Goal: Task Accomplishment & Management: Use online tool/utility

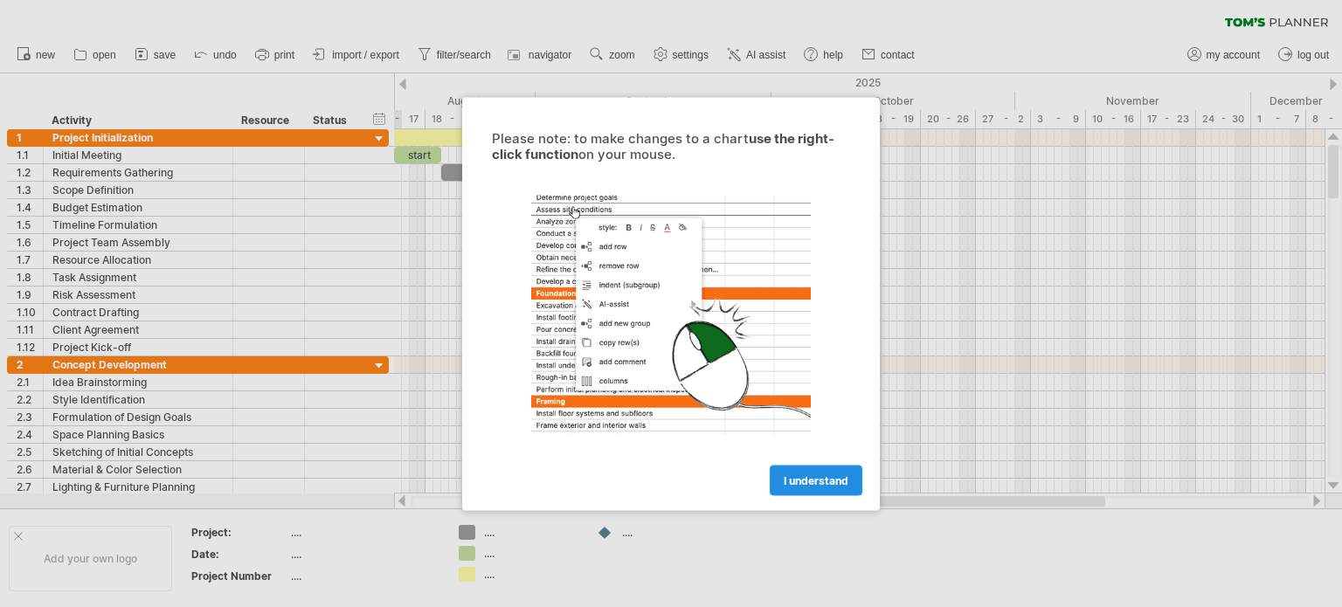
click at [840, 479] on span "I understand" at bounding box center [815, 479] width 65 height 13
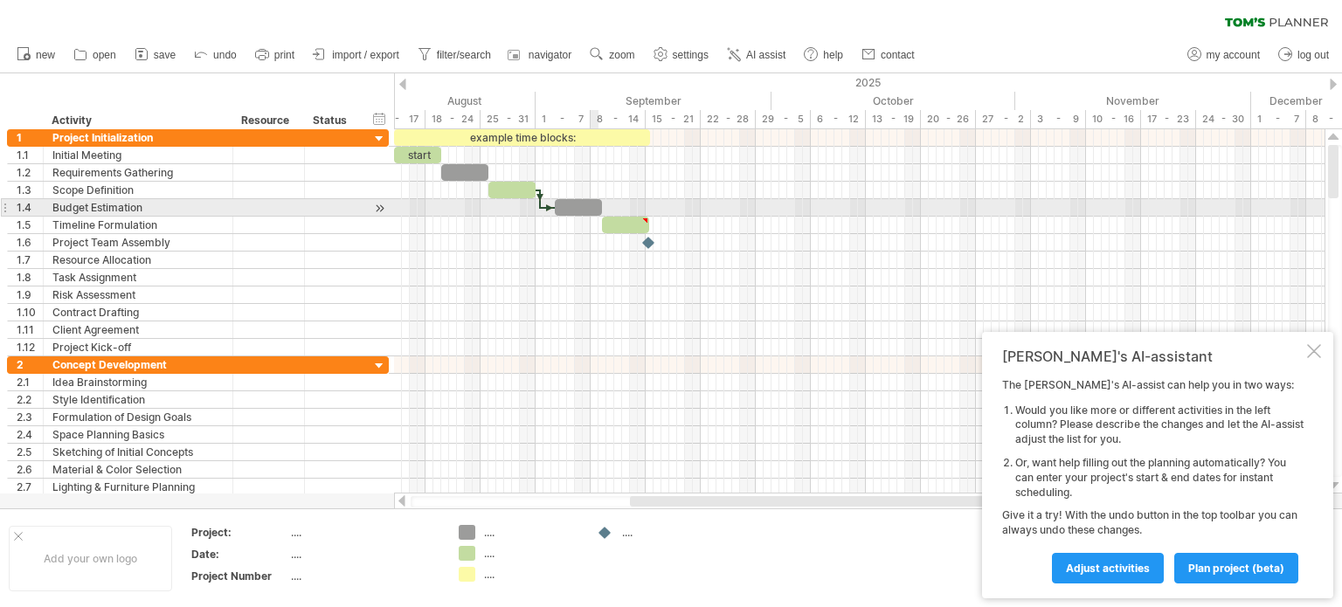
click at [594, 208] on div at bounding box center [578, 207] width 47 height 17
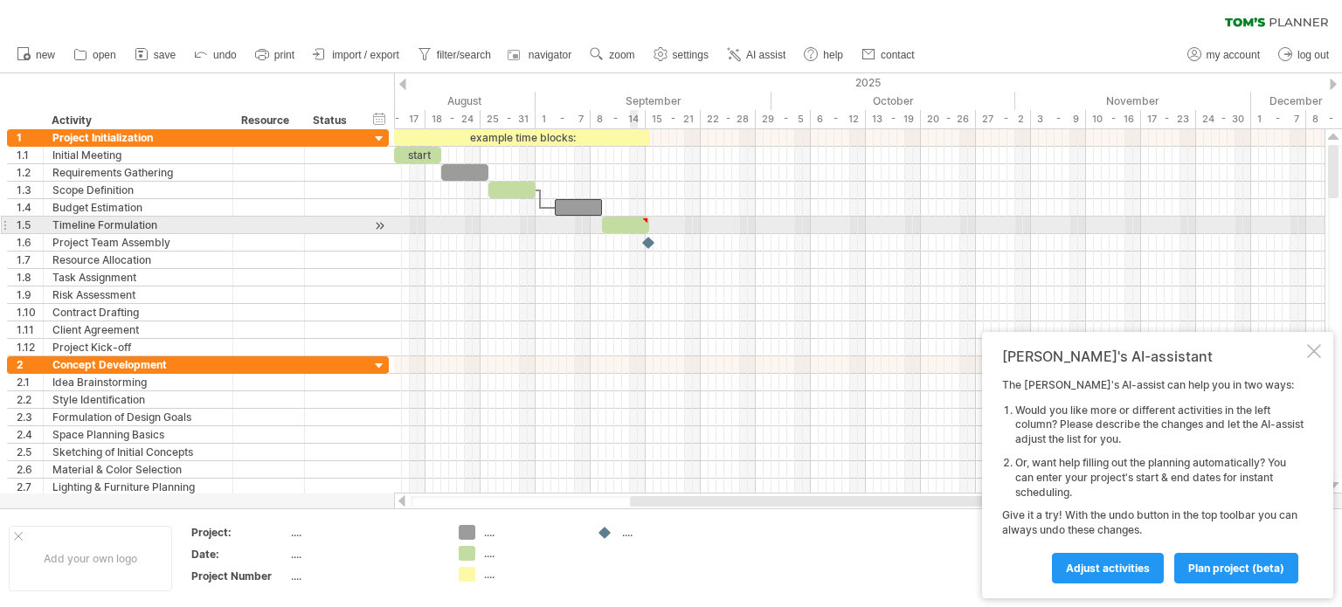
type textarea "**********"
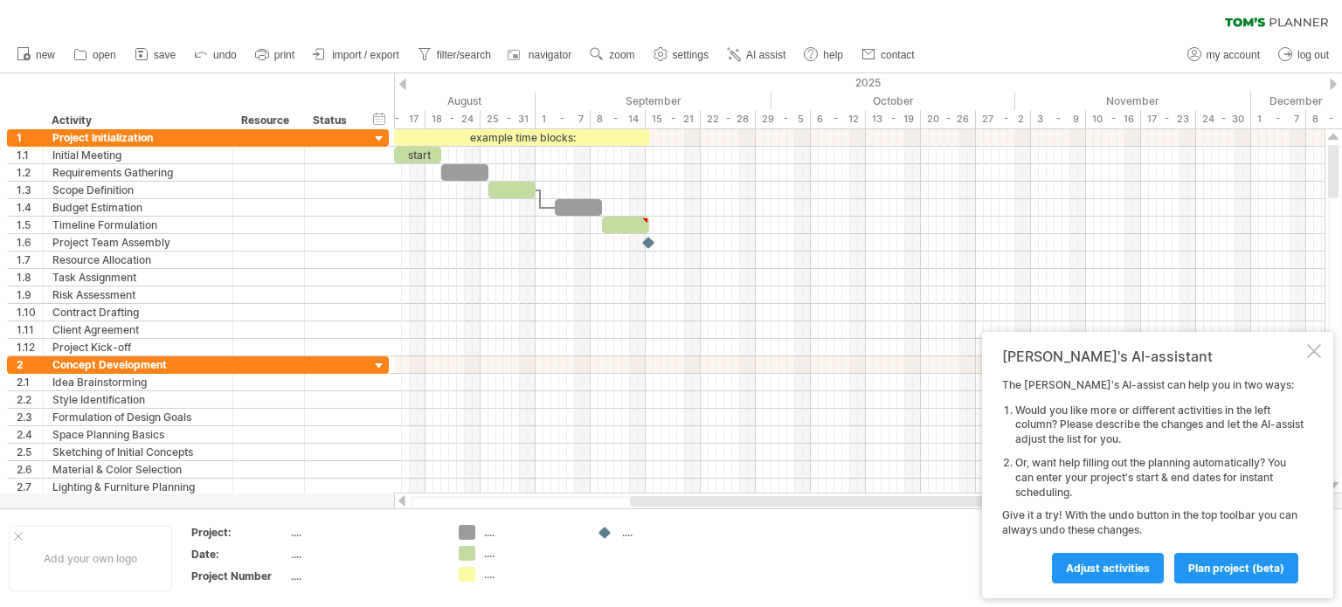
click at [155, 44] on li "save" at bounding box center [155, 52] width 51 height 17
click at [154, 56] on span "save" at bounding box center [165, 55] width 22 height 12
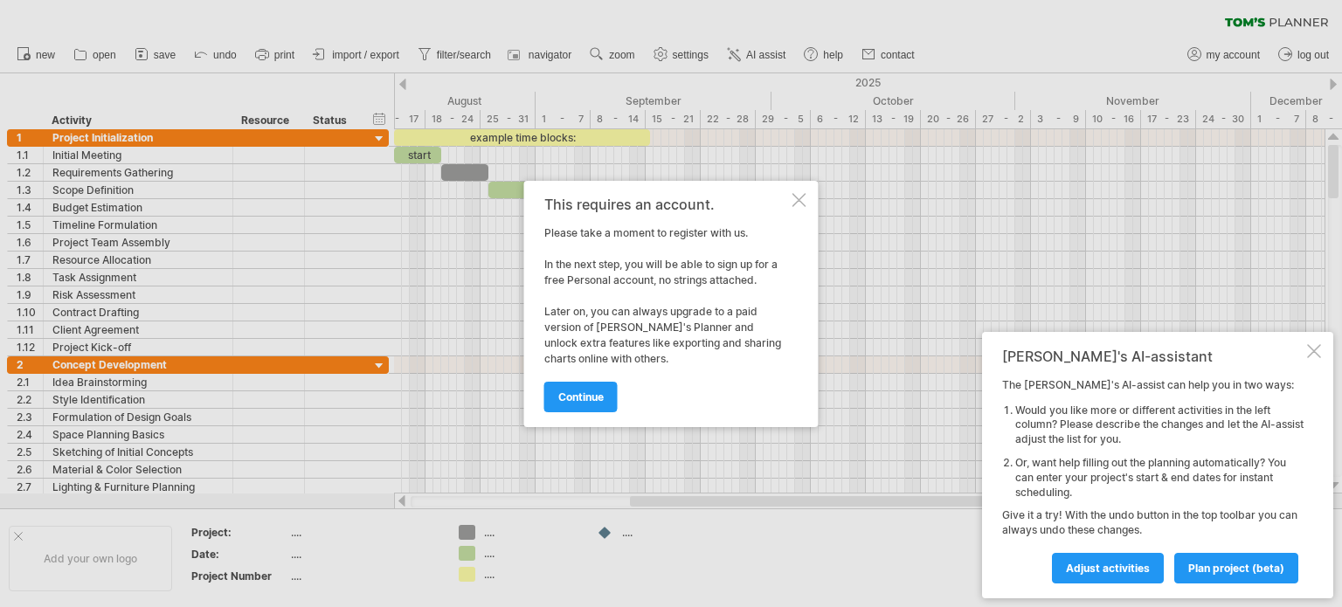
click at [797, 198] on div at bounding box center [799, 200] width 14 height 14
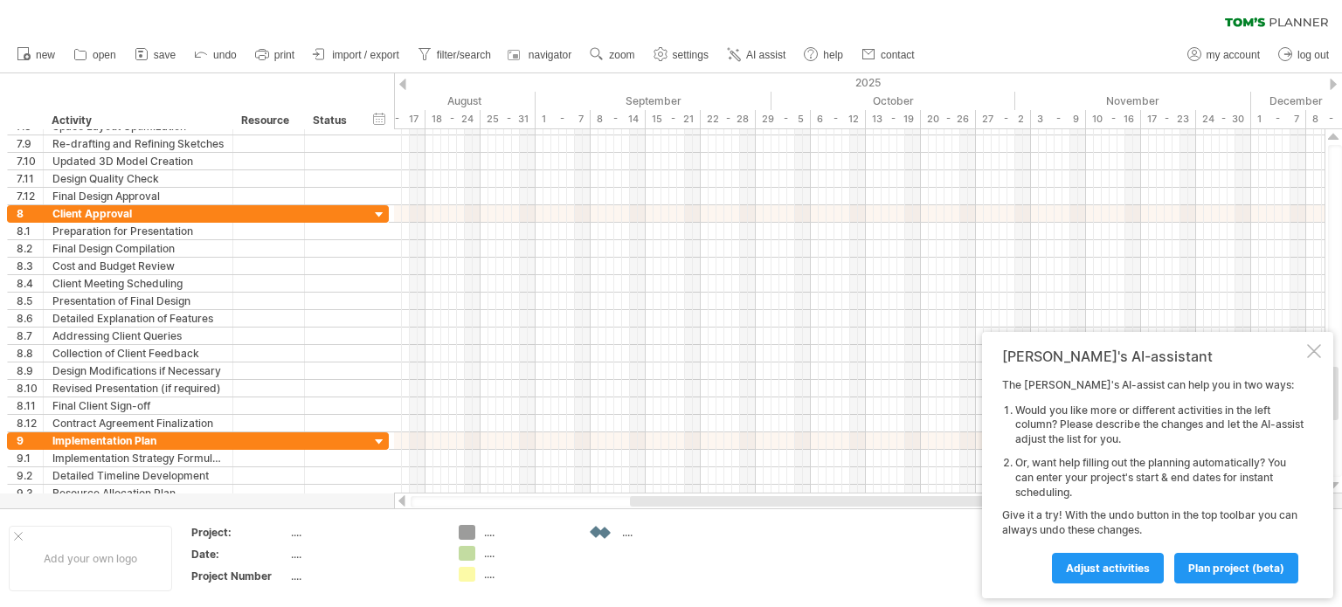
click at [602, 535] on div "Trying to reach [DOMAIN_NAME] Connected again... 0% clear filter new 1" at bounding box center [671, 303] width 1342 height 607
click at [608, 534] on div at bounding box center [605, 533] width 17 height 17
click at [586, 534] on td ".... .... ...." at bounding box center [519, 558] width 138 height 67
click at [599, 533] on div "Trying to reach [DOMAIN_NAME] Connected again... 0% clear filter new 1" at bounding box center [671, 303] width 1342 height 607
drag, startPoint x: 588, startPoint y: 534, endPoint x: 565, endPoint y: 568, distance: 40.9
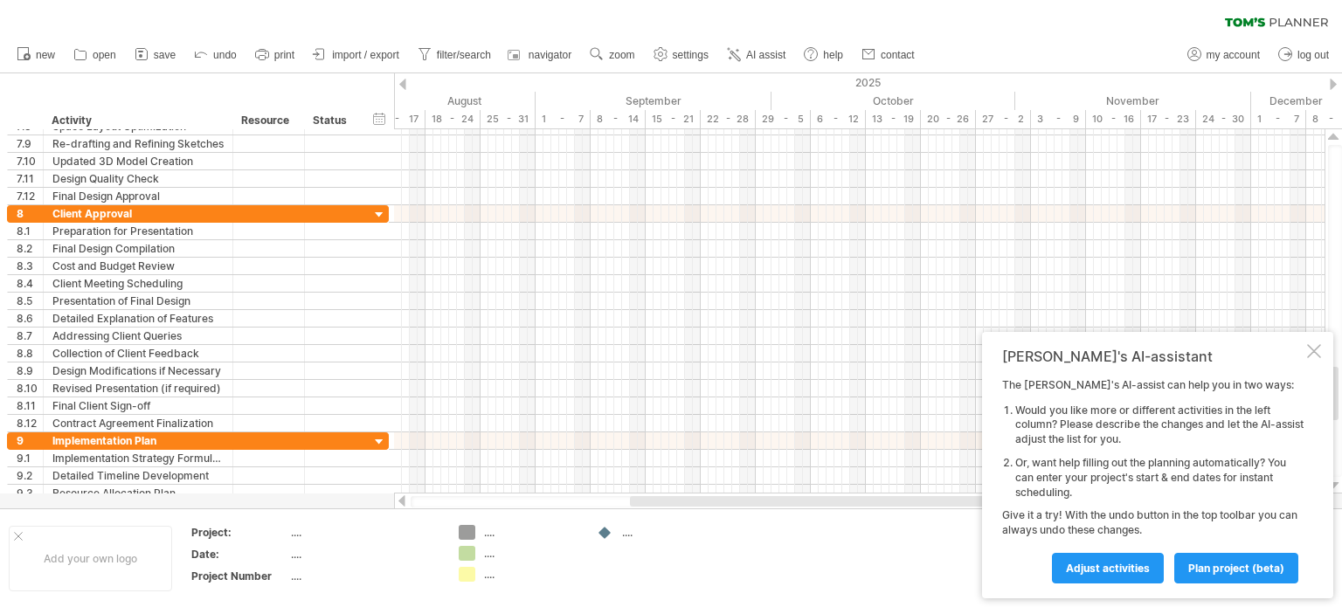
click at [565, 568] on tr "Add your own logo Project: .... Date: .... Project Number .... .... .... .... .…" at bounding box center [363, 558] width 726 height 67
click at [647, 534] on div "...." at bounding box center [669, 532] width 95 height 15
click at [607, 530] on div at bounding box center [605, 533] width 17 height 17
click at [668, 569] on td at bounding box center [657, 558] width 138 height 67
